Goal: Information Seeking & Learning: Learn about a topic

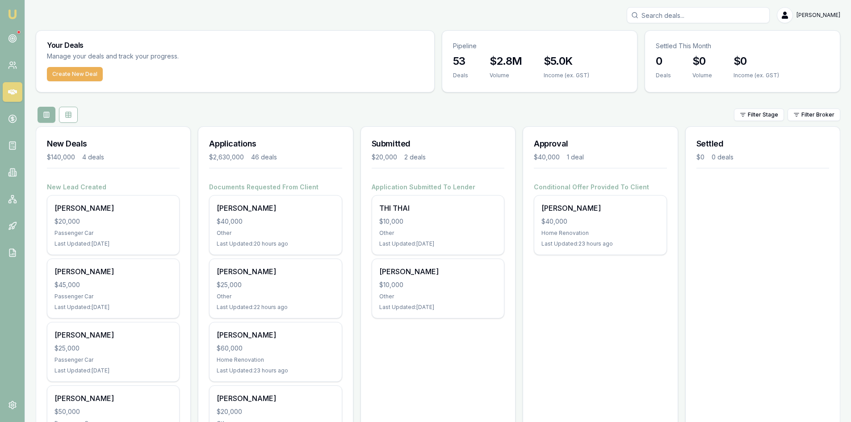
drag, startPoint x: 701, startPoint y: 14, endPoint x: 697, endPoint y: 10, distance: 5.4
click at [700, 14] on input "Search deals" at bounding box center [697, 15] width 143 height 16
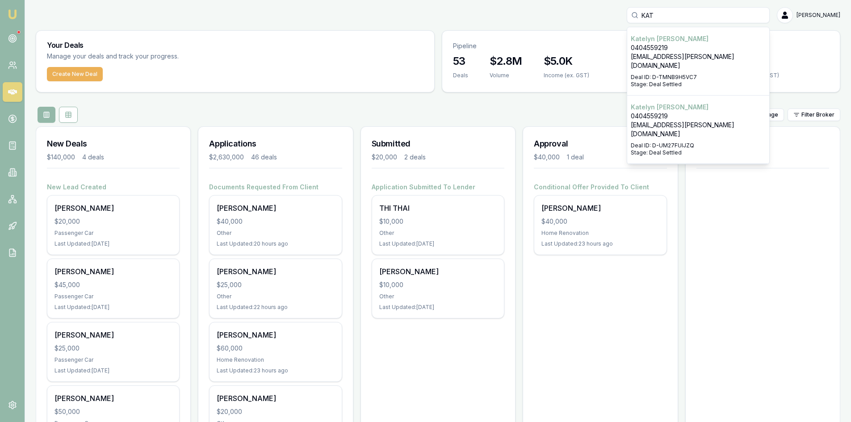
type input "KAT"
click at [701, 53] on p "[EMAIL_ADDRESS][PERSON_NAME][DOMAIN_NAME]" at bounding box center [697, 61] width 135 height 18
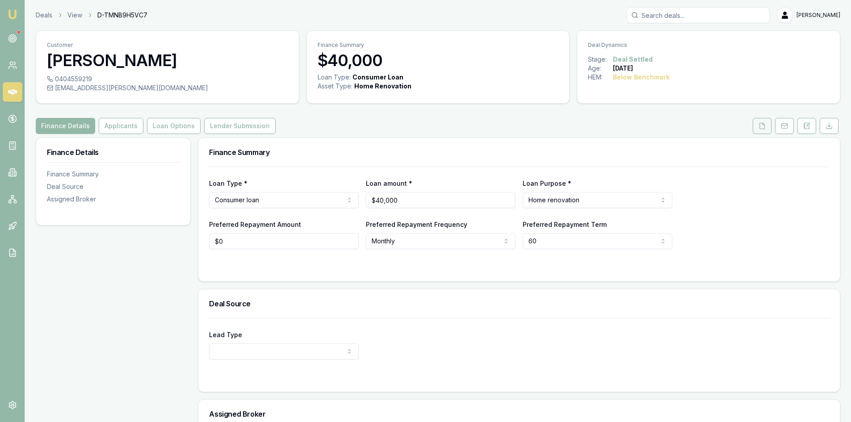
click at [763, 125] on polyline at bounding box center [763, 124] width 2 height 2
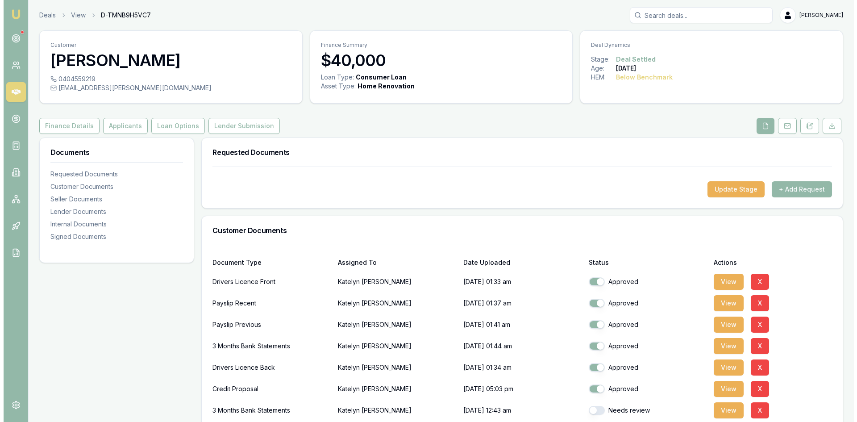
scroll to position [134, 0]
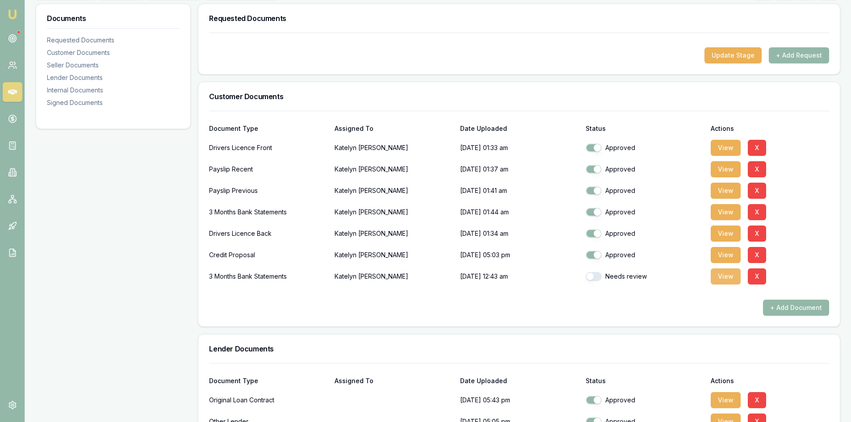
click at [730, 278] on button "View" at bounding box center [725, 276] width 30 height 16
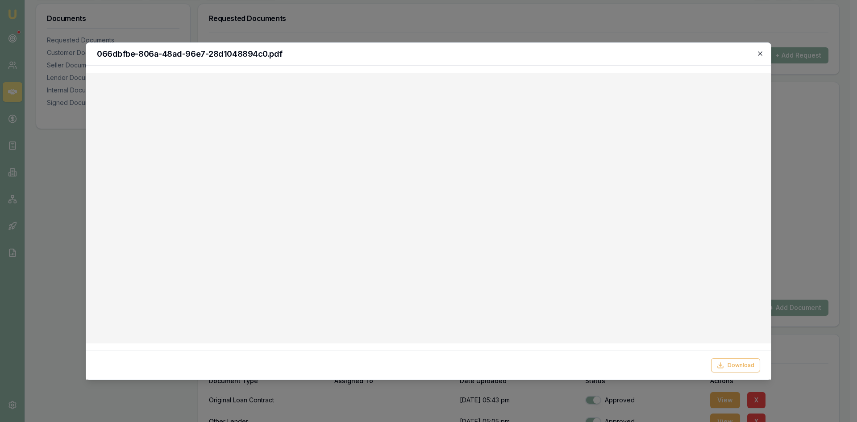
click at [760, 56] on icon "button" at bounding box center [760, 53] width 7 height 7
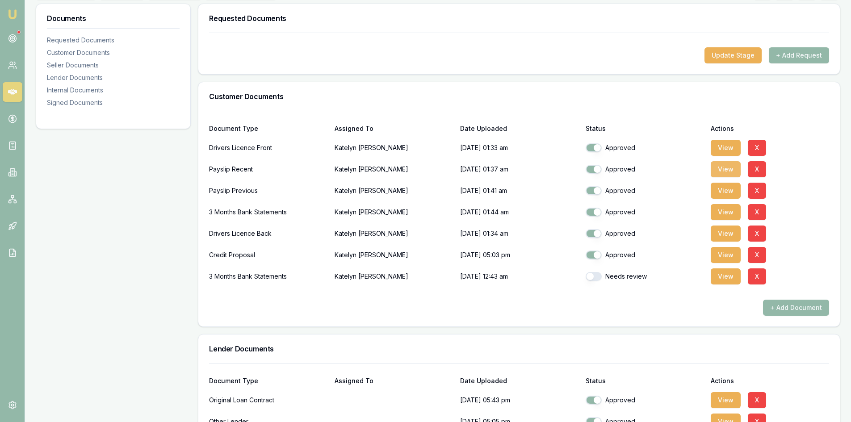
click at [723, 169] on button "View" at bounding box center [725, 169] width 30 height 16
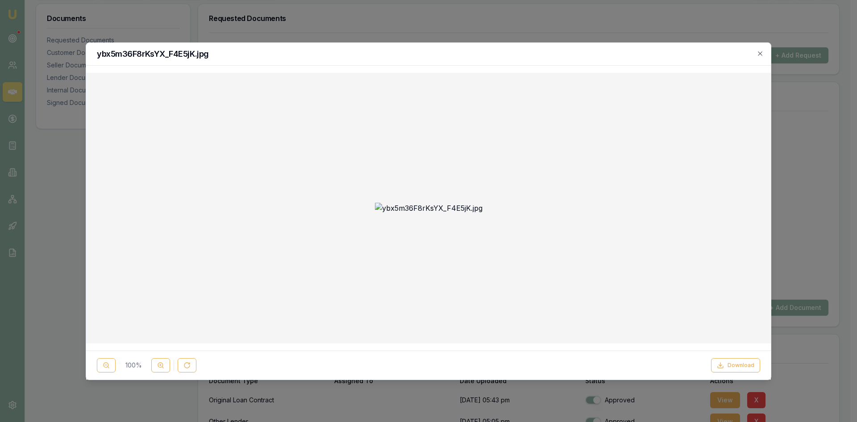
click at [434, 203] on img at bounding box center [429, 208] width 108 height 11
click at [154, 367] on button at bounding box center [160, 365] width 19 height 14
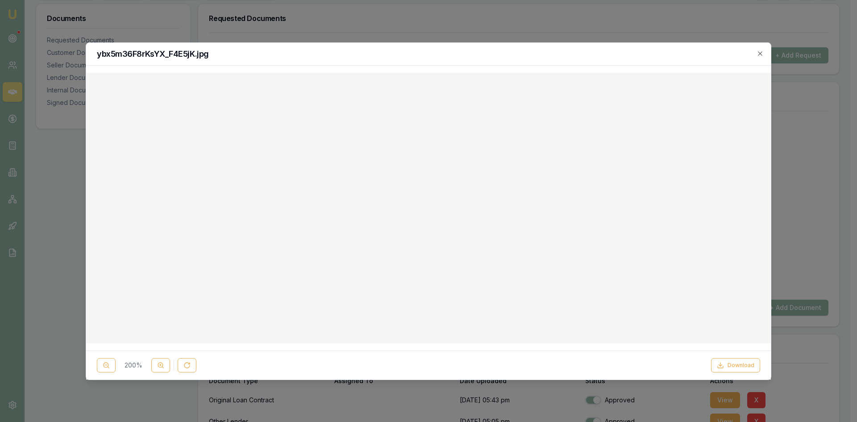
scroll to position [491, 0]
click at [763, 55] on icon "button" at bounding box center [760, 53] width 7 height 7
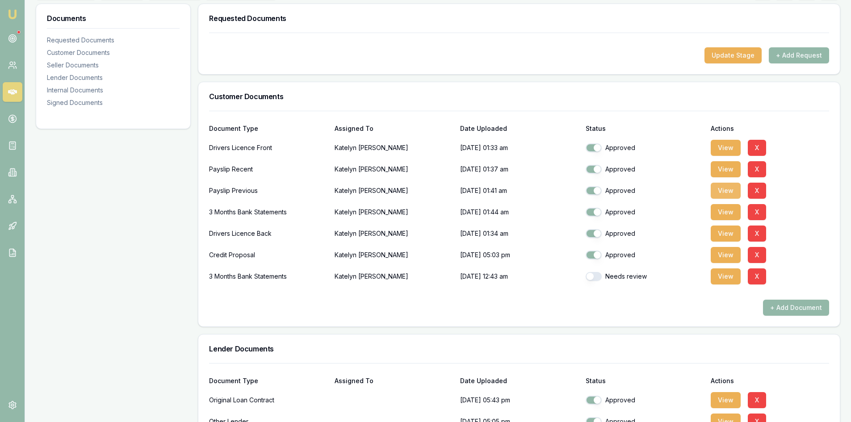
click at [736, 194] on button "View" at bounding box center [725, 191] width 30 height 16
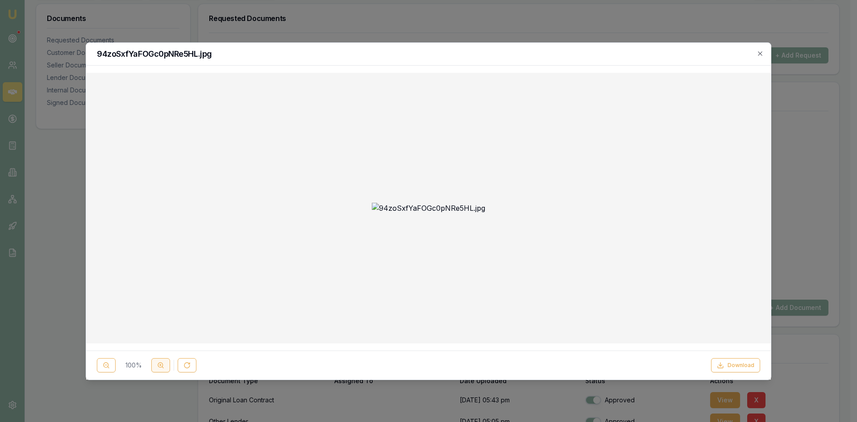
click at [156, 367] on button at bounding box center [160, 365] width 19 height 14
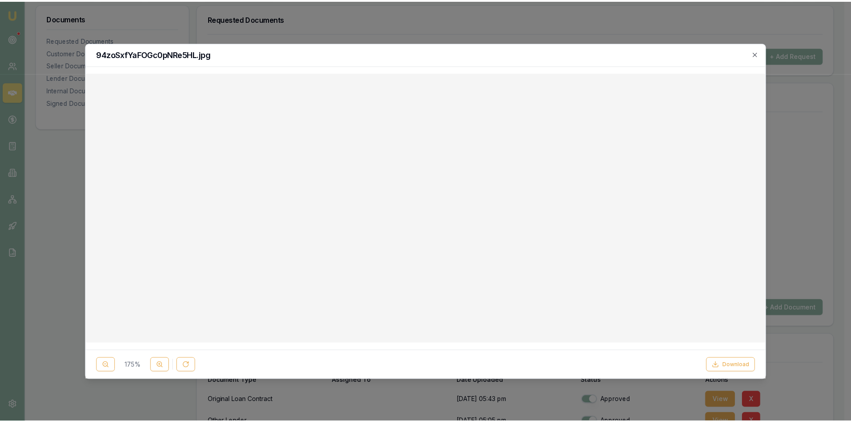
scroll to position [179, 0]
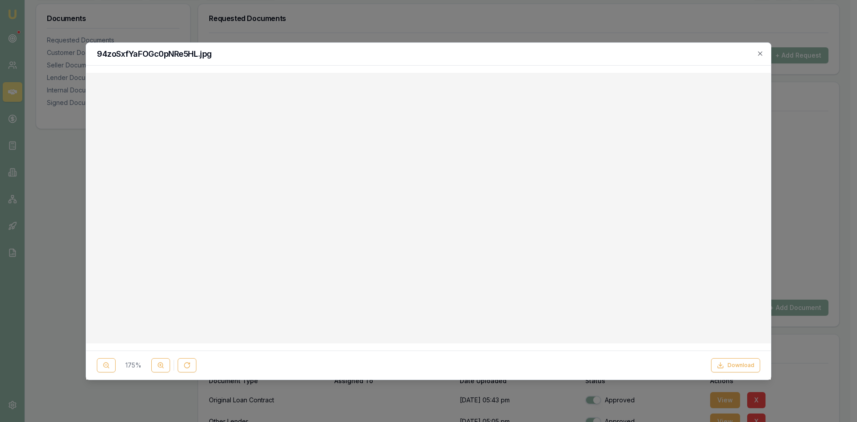
click at [817, 129] on div at bounding box center [428, 211] width 857 height 422
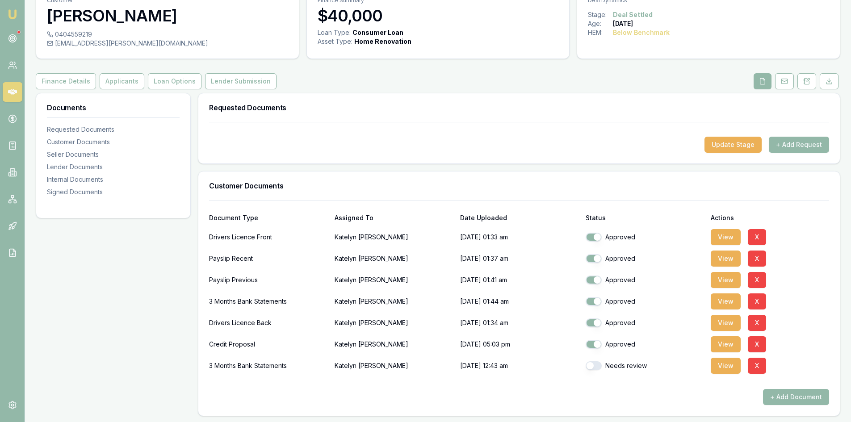
scroll to position [0, 0]
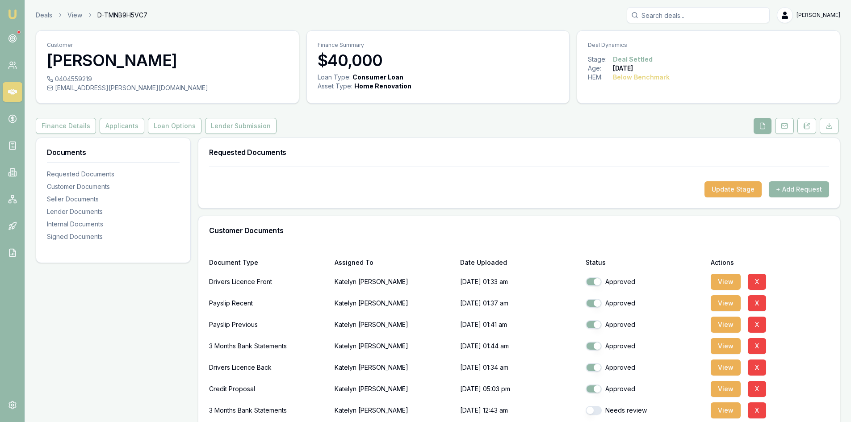
click at [696, 15] on input "Search deals" at bounding box center [697, 15] width 143 height 16
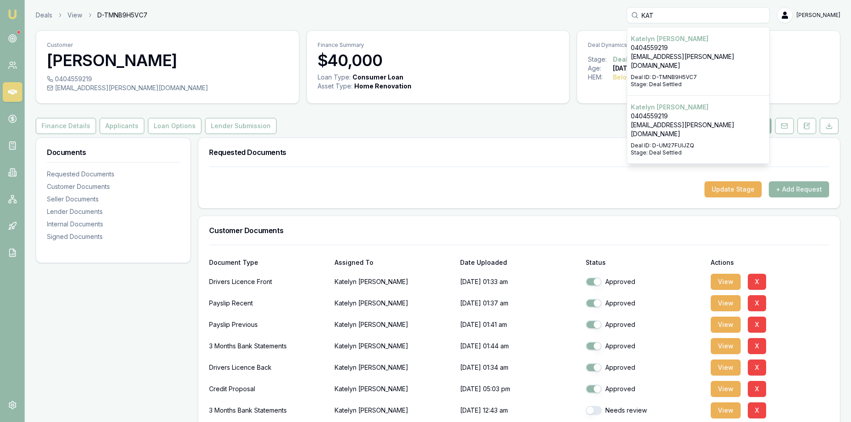
type input "KAT"
click at [695, 112] on p "0404559219" at bounding box center [697, 116] width 135 height 9
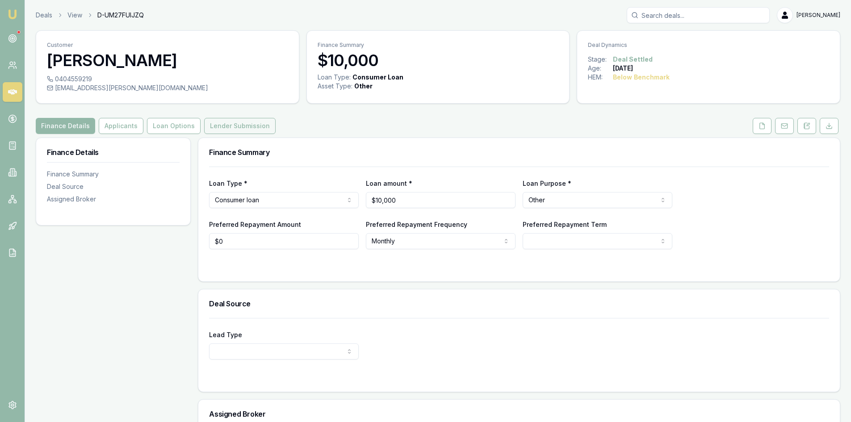
click at [222, 129] on button "Lender Submission" at bounding box center [239, 126] width 71 height 16
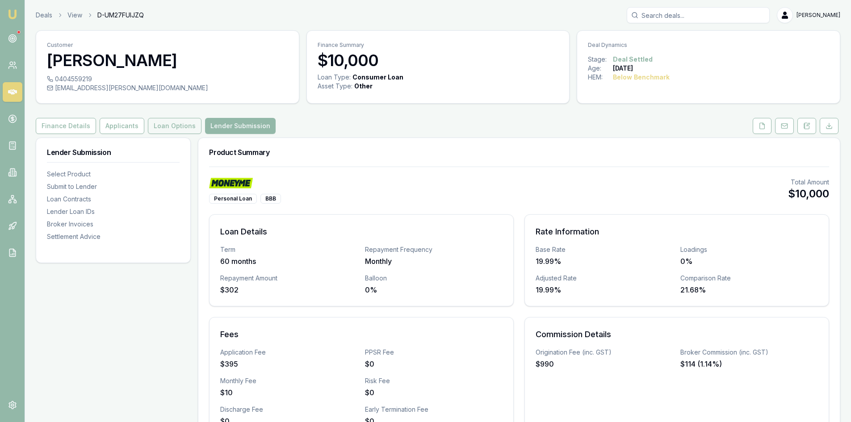
click at [171, 123] on button "Loan Options" at bounding box center [175, 126] width 54 height 16
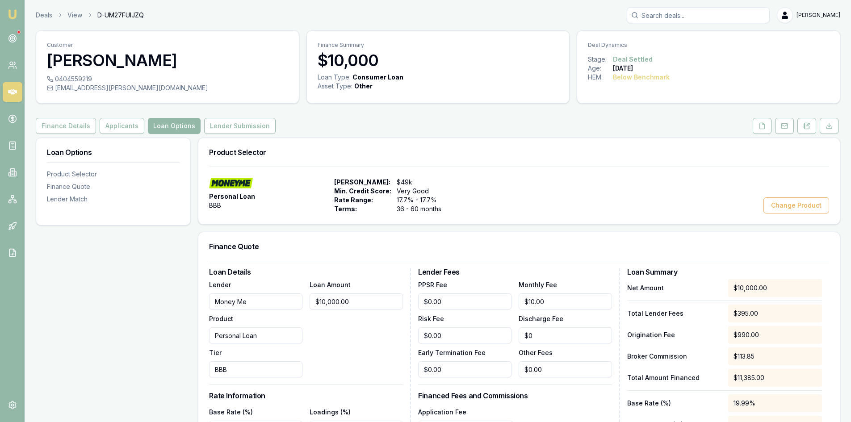
click at [676, 17] on input "Search deals" at bounding box center [697, 15] width 143 height 16
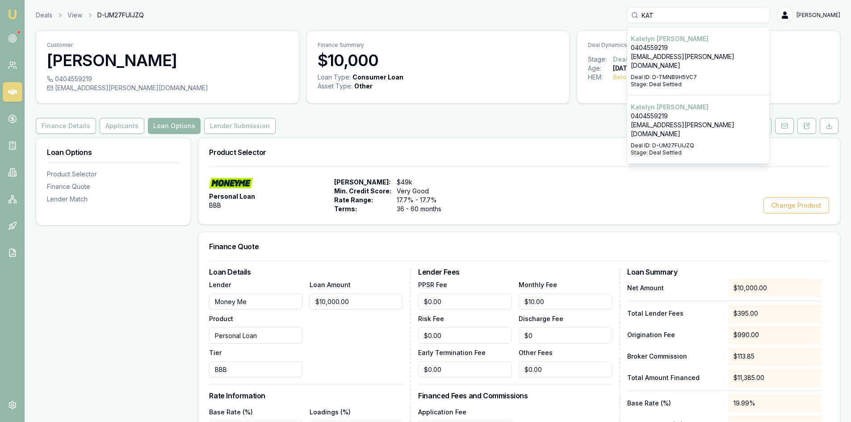
type input "KAT"
click at [701, 41] on p "[PERSON_NAME]" at bounding box center [697, 38] width 135 height 9
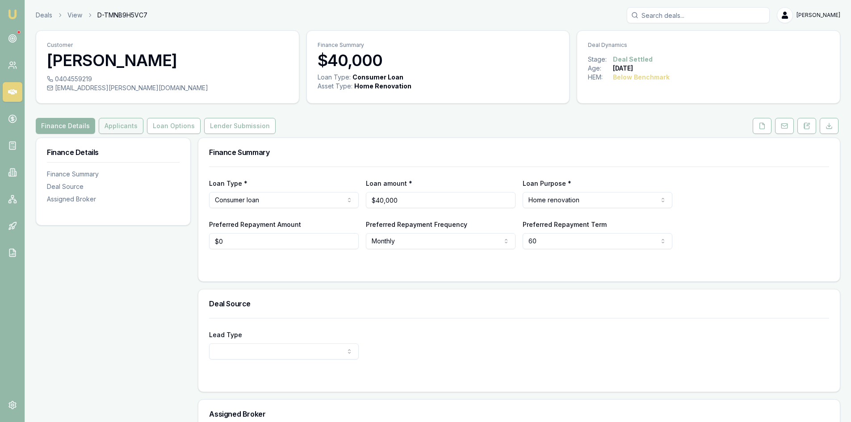
click at [112, 125] on button "Applicants" at bounding box center [121, 126] width 45 height 16
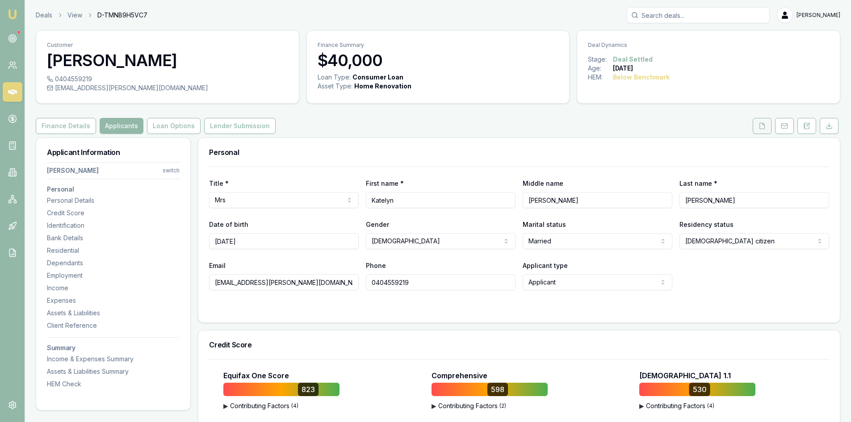
click at [761, 131] on button at bounding box center [761, 126] width 19 height 16
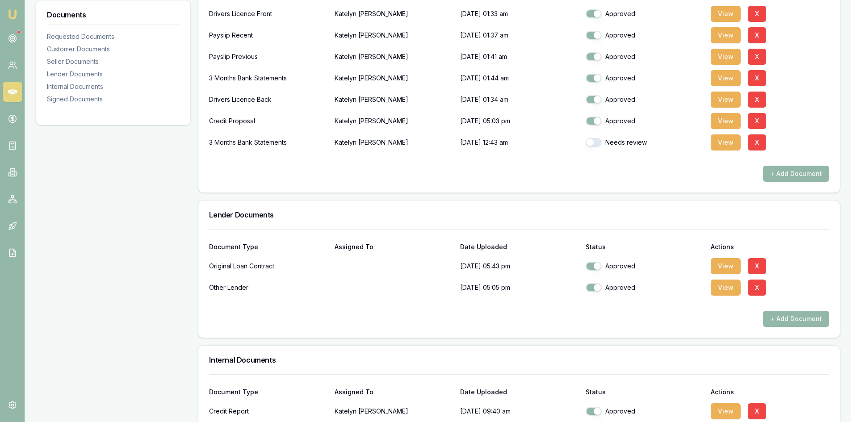
scroll to position [313, 0]
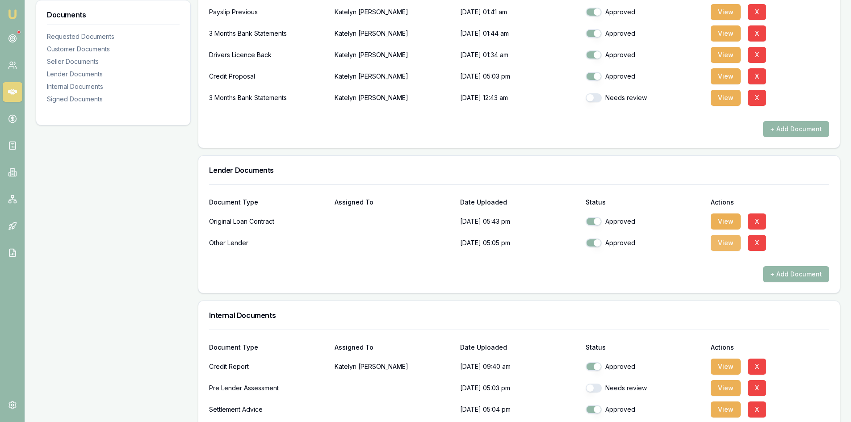
click at [718, 245] on button "View" at bounding box center [725, 243] width 30 height 16
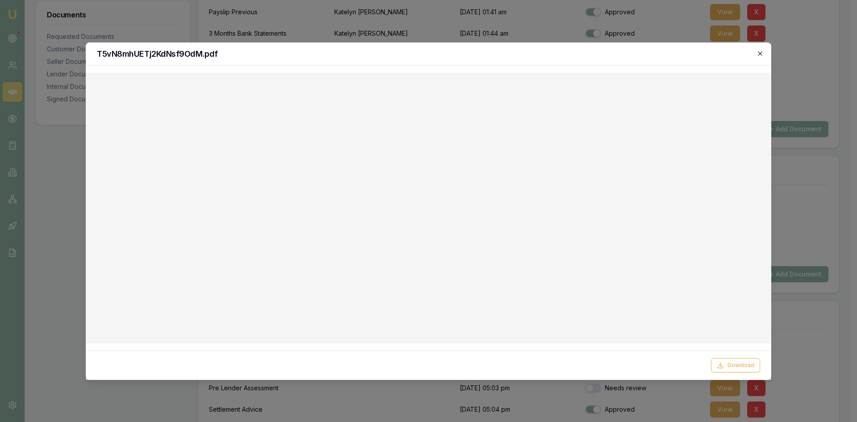
click at [759, 53] on icon "button" at bounding box center [760, 53] width 7 height 7
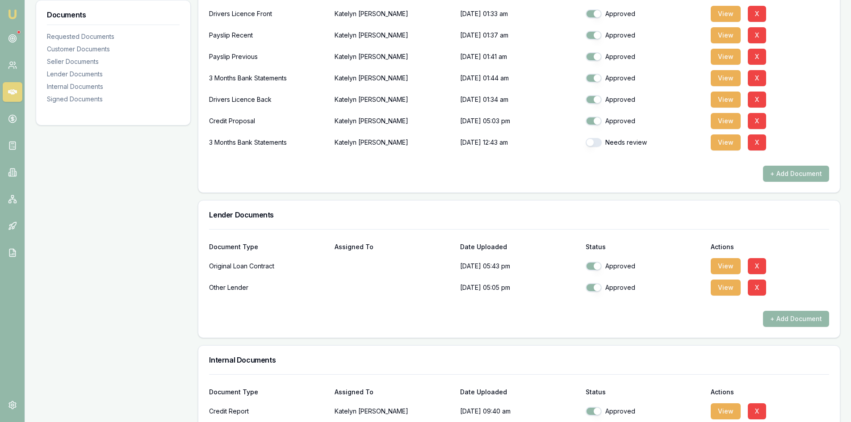
scroll to position [223, 0]
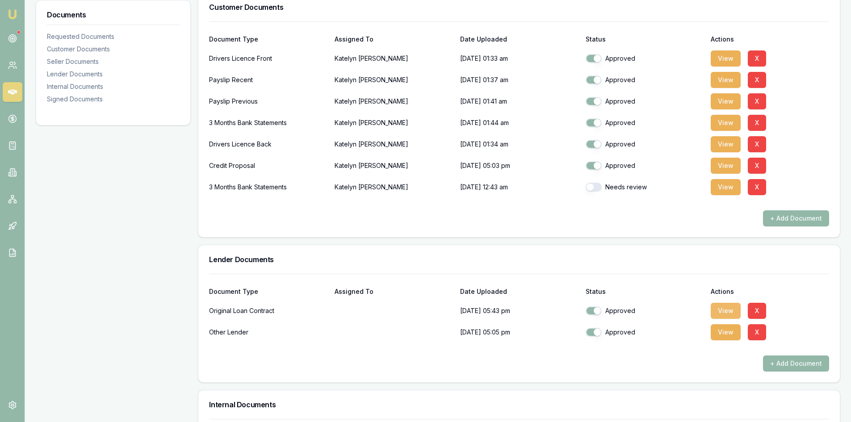
click at [728, 307] on button "View" at bounding box center [725, 311] width 30 height 16
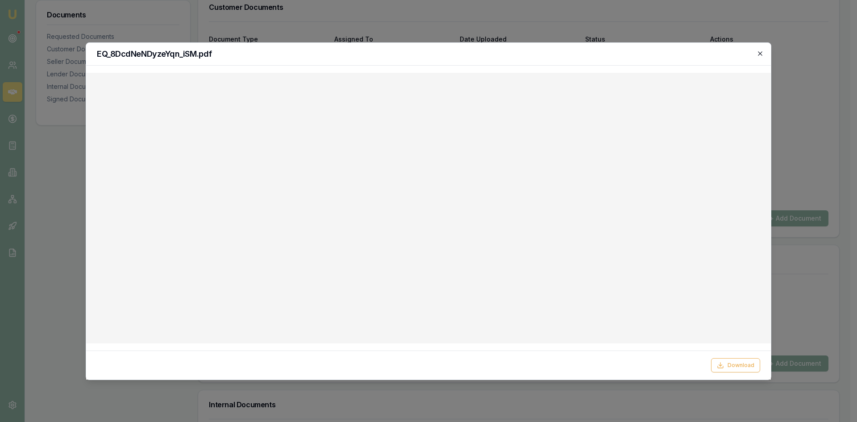
click at [760, 52] on icon "button" at bounding box center [760, 53] width 7 height 7
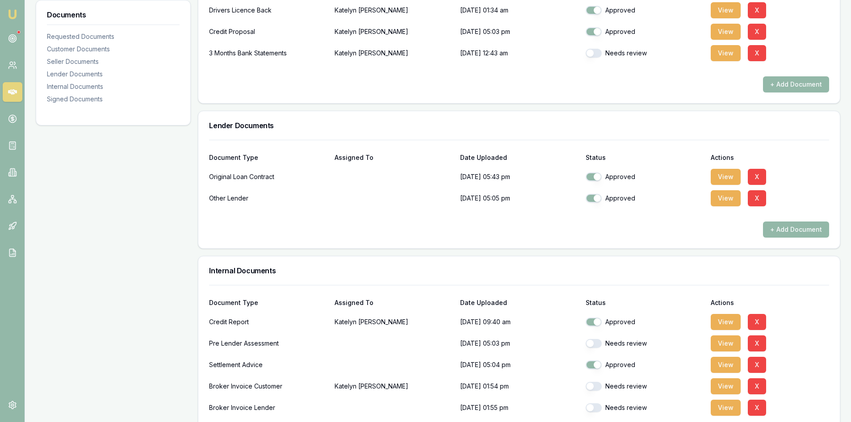
scroll to position [402, 0]
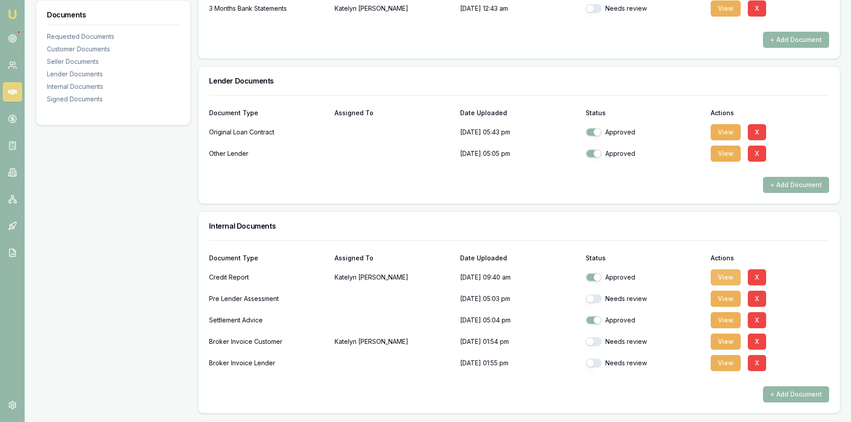
click at [732, 276] on button "View" at bounding box center [725, 277] width 30 height 16
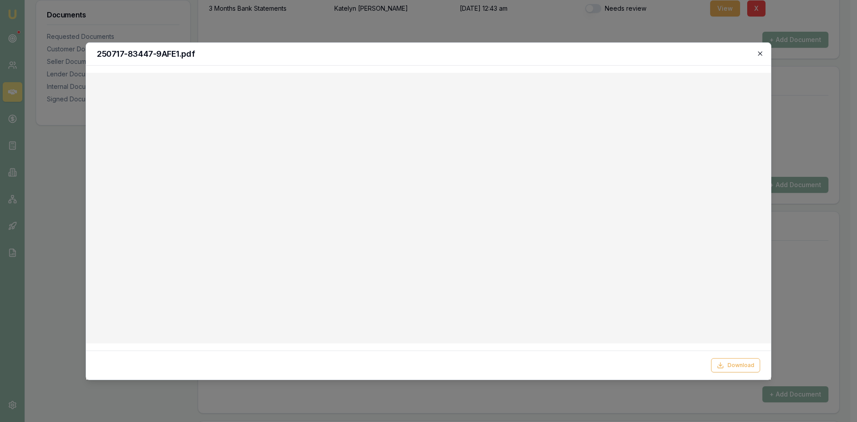
click at [759, 56] on icon "button" at bounding box center [760, 53] width 7 height 7
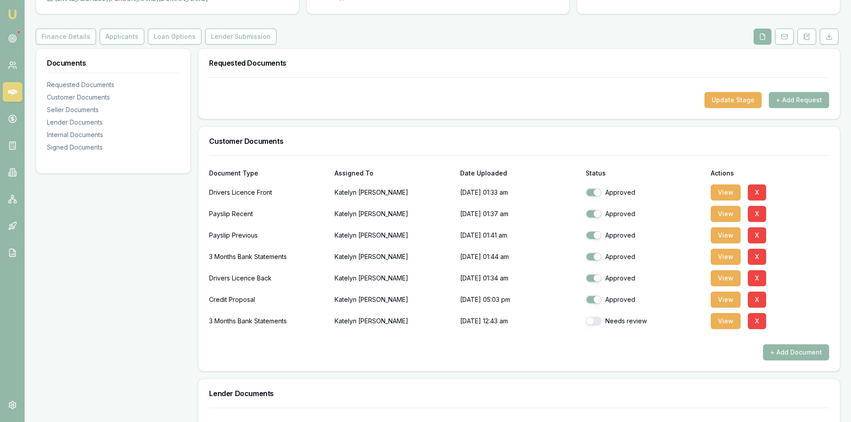
scroll to position [0, 0]
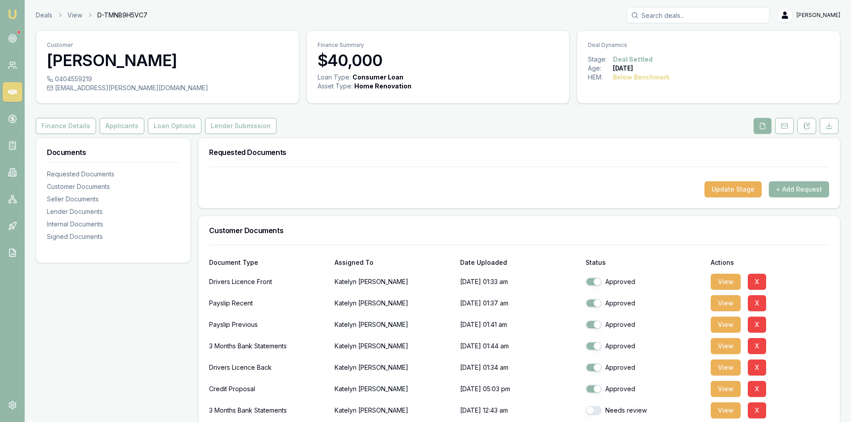
click at [680, 17] on input "Search deals" at bounding box center [697, 15] width 143 height 16
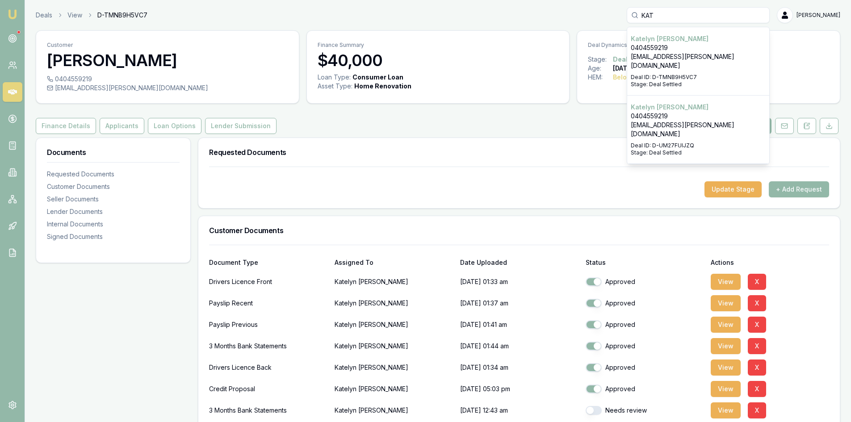
type input "KAT"
click at [694, 112] on p "0404559219" at bounding box center [697, 116] width 135 height 9
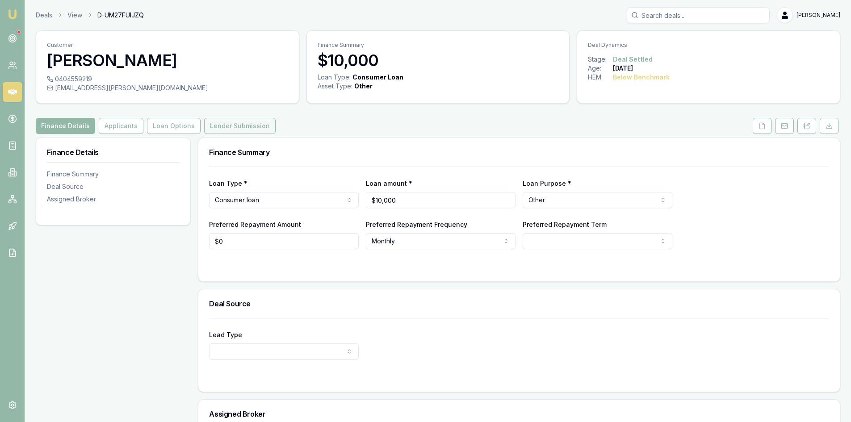
click at [262, 123] on button "Lender Submission" at bounding box center [239, 126] width 71 height 16
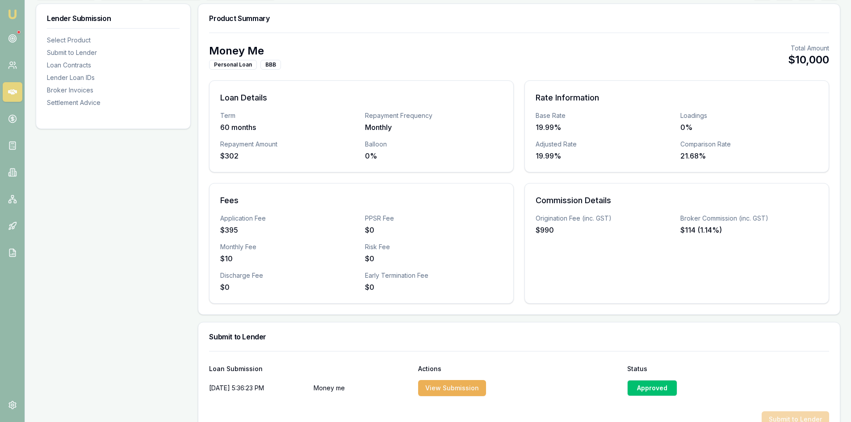
scroll to position [179, 0]
